Goal: Navigation & Orientation: Find specific page/section

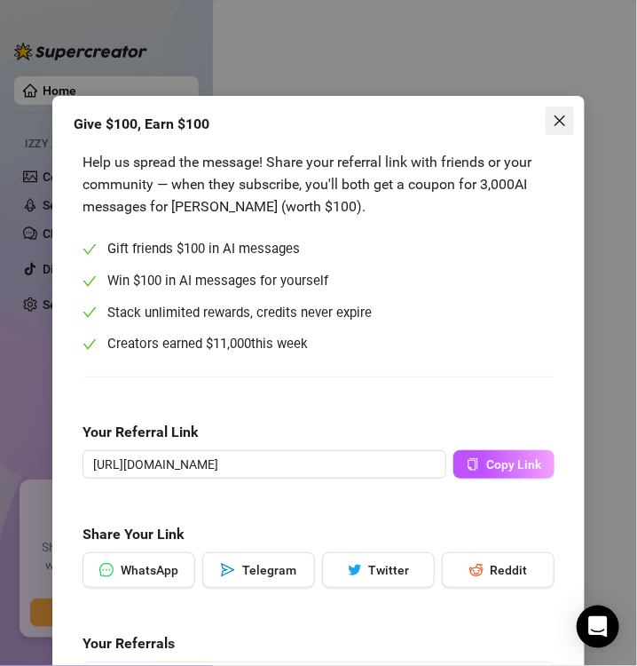
click at [550, 107] on button "Close" at bounding box center [560, 120] width 28 height 28
